Goal: Task Accomplishment & Management: Use online tool/utility

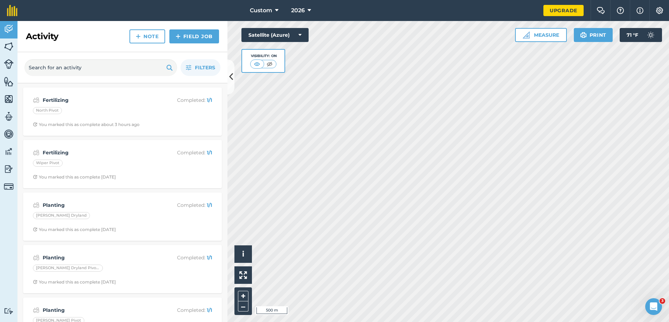
click at [316, 11] on div "2026" at bounding box center [300, 10] width 39 height 21
click at [303, 9] on span "2026" at bounding box center [298, 10] width 14 height 8
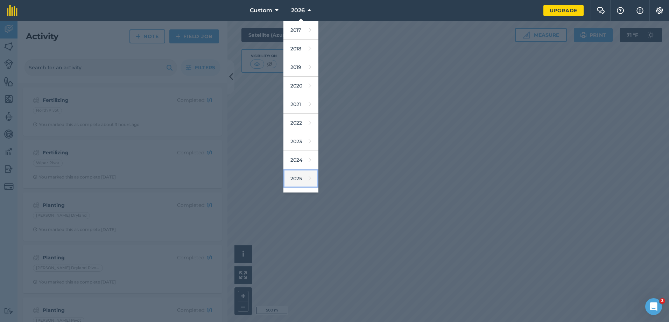
click at [299, 174] on link "2025" at bounding box center [300, 178] width 35 height 19
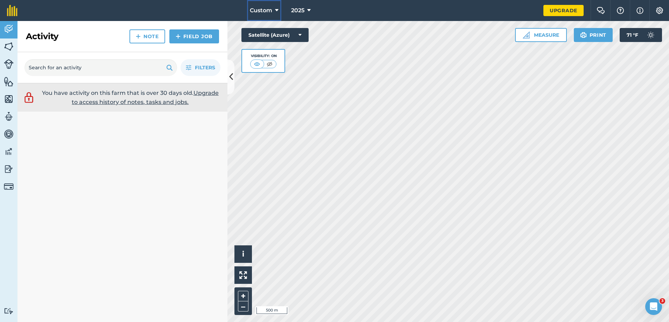
click at [277, 9] on icon at bounding box center [276, 10] width 3 height 8
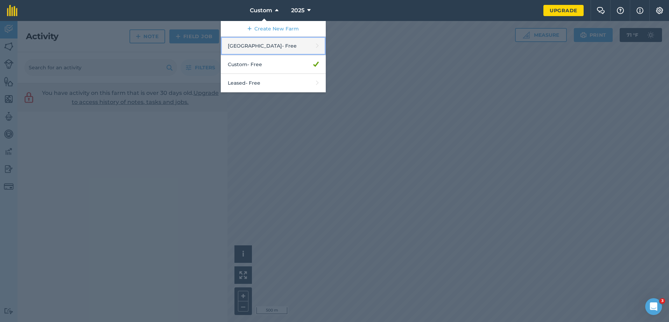
click at [280, 48] on link "Melstone Farm - Free" at bounding box center [273, 46] width 105 height 19
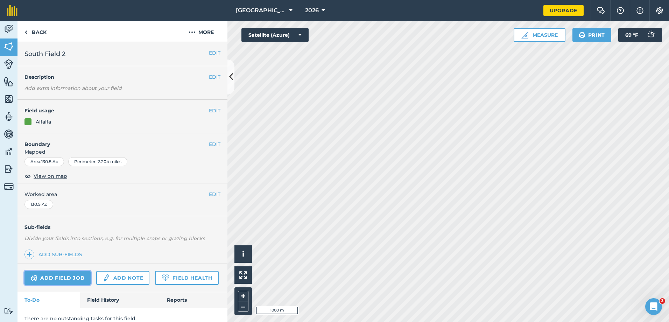
click at [56, 278] on link "Add field job" at bounding box center [57, 278] width 66 height 14
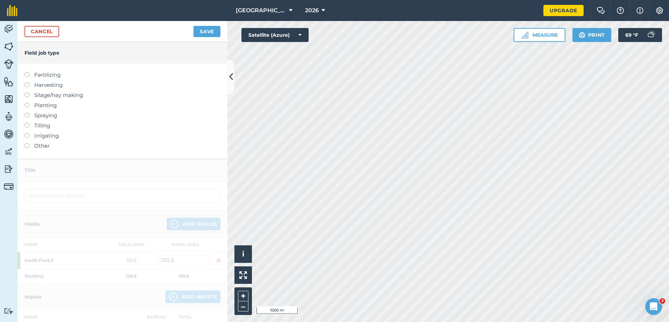
click at [26, 72] on label at bounding box center [29, 72] width 10 height 0
type input "Fertilizing"
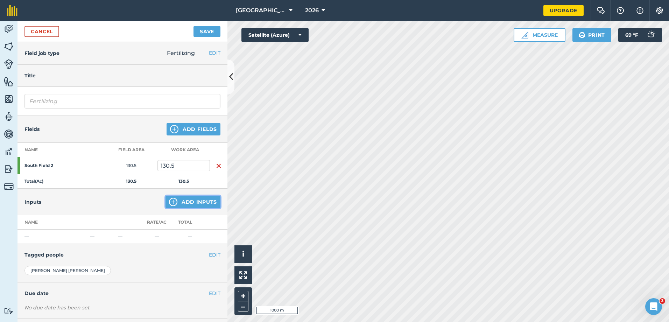
click at [171, 202] on img at bounding box center [173, 202] width 8 height 8
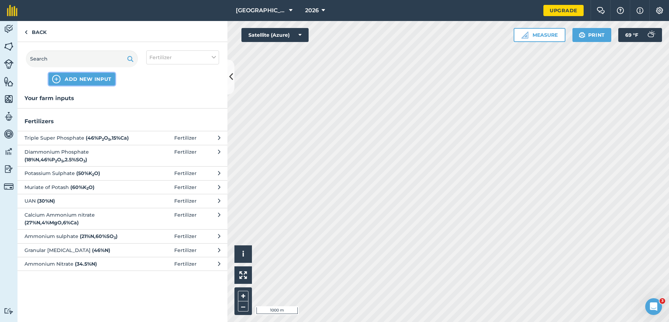
click at [81, 76] on span "ADD NEW INPUT" at bounding box center [88, 79] width 47 height 7
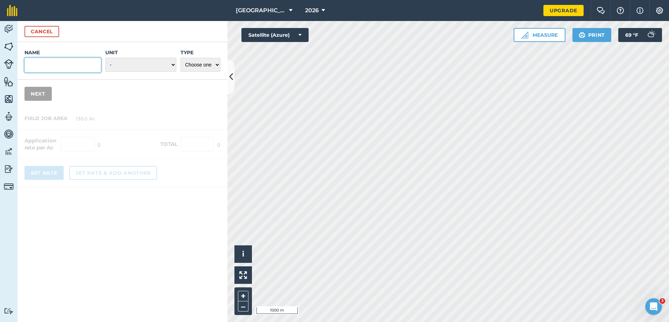
click at [78, 68] on input "Name" at bounding box center [62, 65] width 77 height 15
type input "Trapshot"
click at [124, 64] on select "- Grams/g Kilograms/kg Metric tonnes/t Millilitres/ml Litres/L Ounces/oz Pounds…" at bounding box center [140, 65] width 71 height 14
click at [105, 58] on select "- Grams/g Kilograms/kg Metric tonnes/t Millilitres/ml Litres/L Ounces/oz Pounds…" at bounding box center [140, 65] width 71 height 14
click at [152, 63] on select "- Grams/g Kilograms/kg Metric tonnes/t Millilitres/ml Litres/L Ounces/oz Pounds…" at bounding box center [140, 65] width 71 height 14
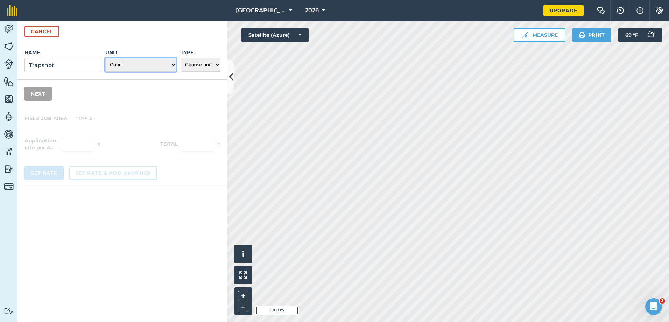
select select "GALLONS"
click at [105, 58] on select "- Grams/g Kilograms/kg Metric tonnes/t Millilitres/ml Litres/L Ounces/oz Pounds…" at bounding box center [140, 65] width 71 height 14
click at [201, 59] on select "Choose one Fertilizer Seed Spray Fuel Other" at bounding box center [200, 65] width 40 height 14
select select "FERTILIZER"
click at [180, 58] on select "Choose one Fertilizer Seed Spray Fuel Other" at bounding box center [200, 65] width 40 height 14
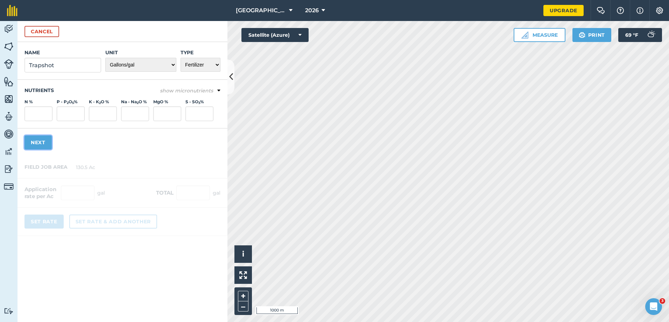
click at [39, 143] on button "Next" at bounding box center [37, 142] width 27 height 14
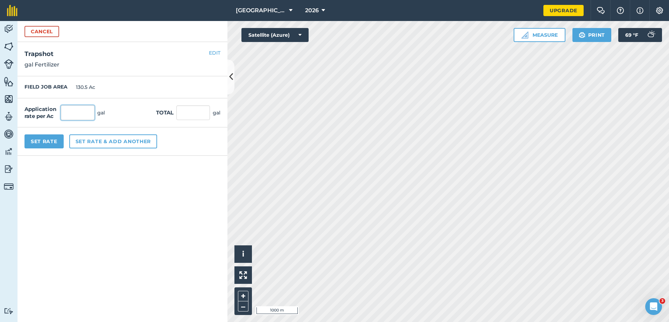
click at [83, 117] on input "text" at bounding box center [78, 112] width 34 height 15
type input "2"
type input "261"
click at [141, 64] on p "gal Fertilizer" at bounding box center [122, 64] width 196 height 8
click at [42, 143] on button "Set Rate" at bounding box center [43, 141] width 39 height 14
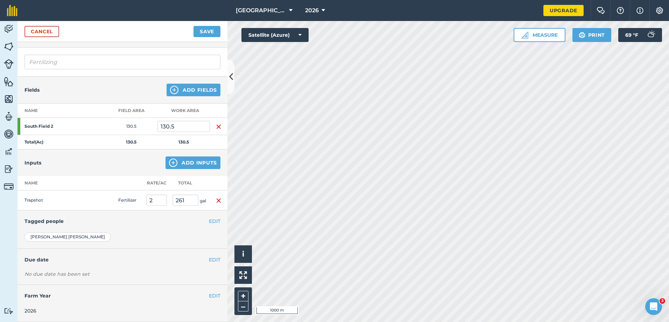
scroll to position [45, 0]
click at [219, 33] on button "Save" at bounding box center [206, 31] width 27 height 11
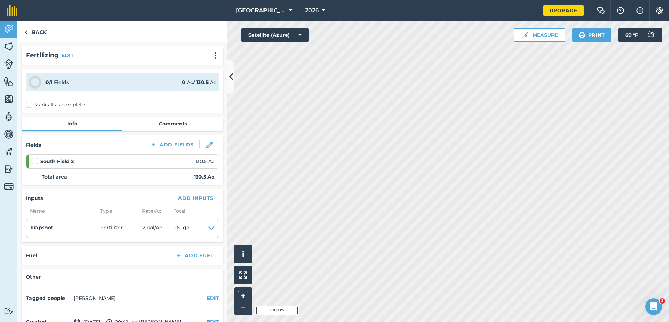
click at [32, 157] on label at bounding box center [36, 157] width 8 height 0
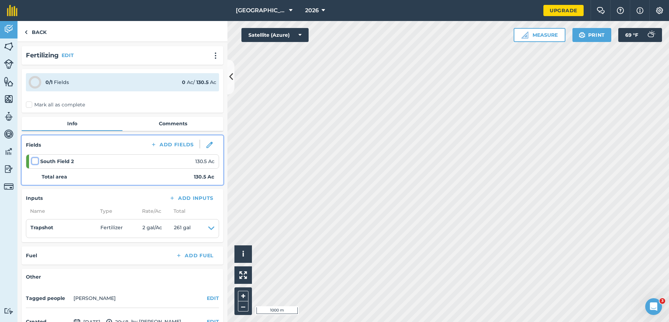
click at [32, 160] on input "checkbox" at bounding box center [34, 159] width 5 height 5
checkbox input "false"
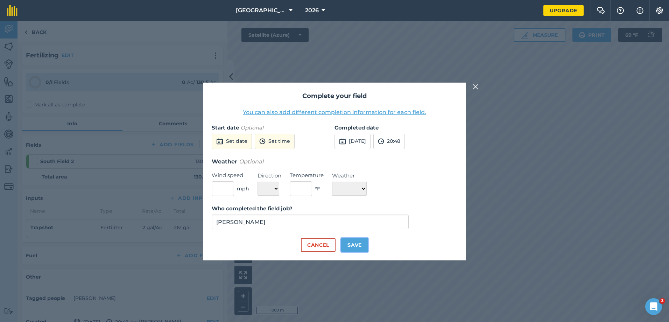
click at [353, 244] on button "Save" at bounding box center [354, 245] width 27 height 14
checkbox input "true"
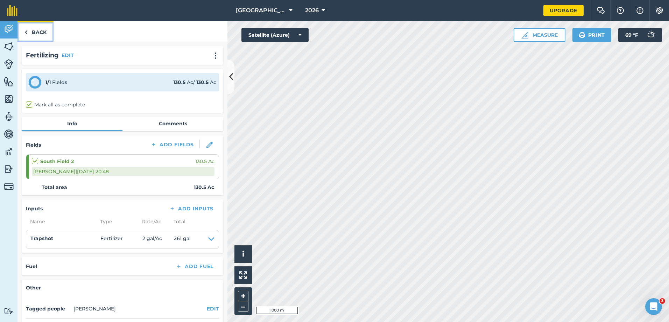
click at [40, 28] on link "Back" at bounding box center [35, 31] width 36 height 21
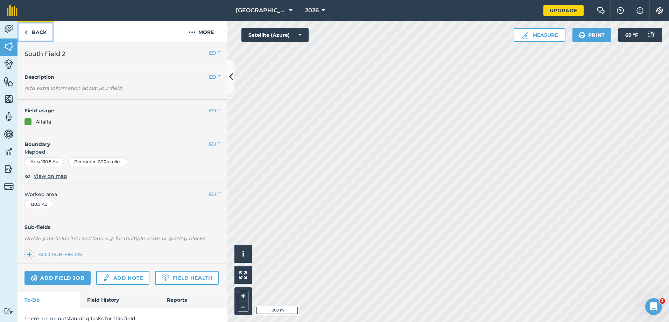
click at [40, 28] on link "Back" at bounding box center [35, 31] width 36 height 21
